Goal: Transaction & Acquisition: Purchase product/service

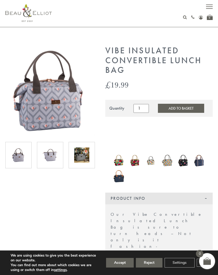
click at [152, 261] on button "Reject" at bounding box center [149, 263] width 27 height 10
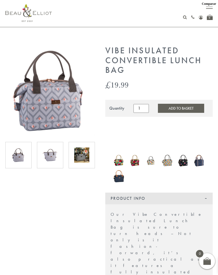
click at [123, 161] on img at bounding box center [119, 160] width 11 height 14
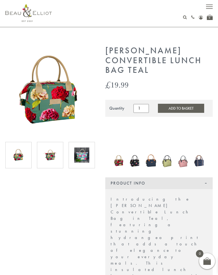
click at [154, 161] on img at bounding box center [151, 160] width 11 height 14
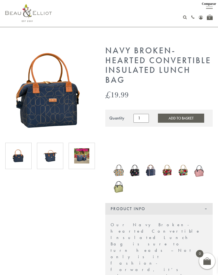
click at [136, 172] on img at bounding box center [135, 170] width 11 height 15
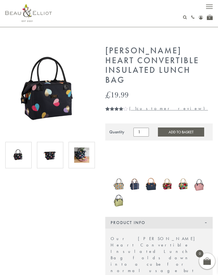
click at [152, 184] on img at bounding box center [151, 184] width 11 height 14
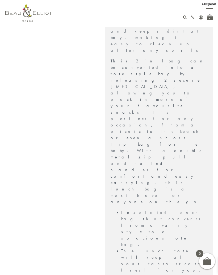
scroll to position [310, 0]
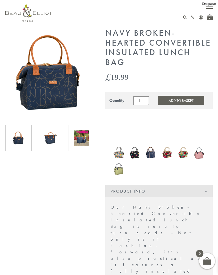
scroll to position [0, 0]
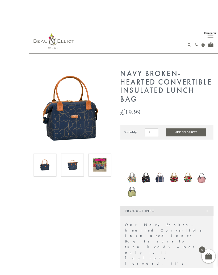
scroll to position [1, 0]
